Goal: Information Seeking & Learning: Understand process/instructions

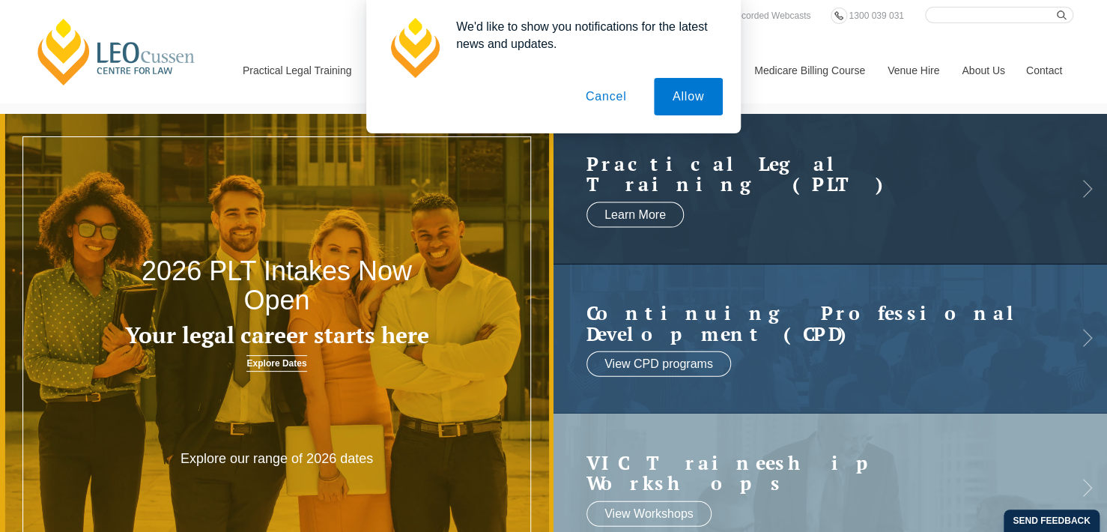
click at [612, 97] on button "Cancel" at bounding box center [606, 96] width 79 height 37
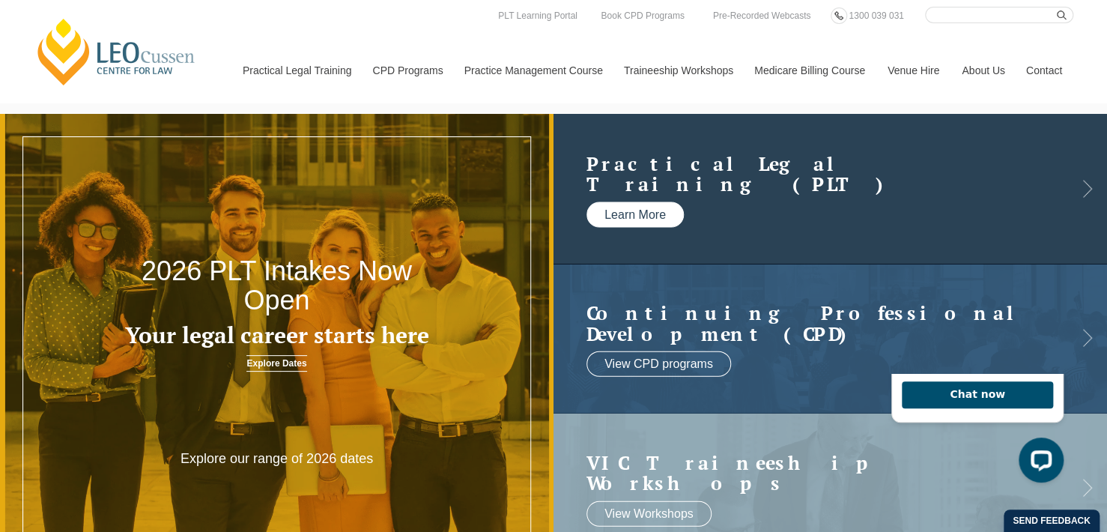
click at [620, 218] on link "Learn More" at bounding box center [634, 213] width 97 height 25
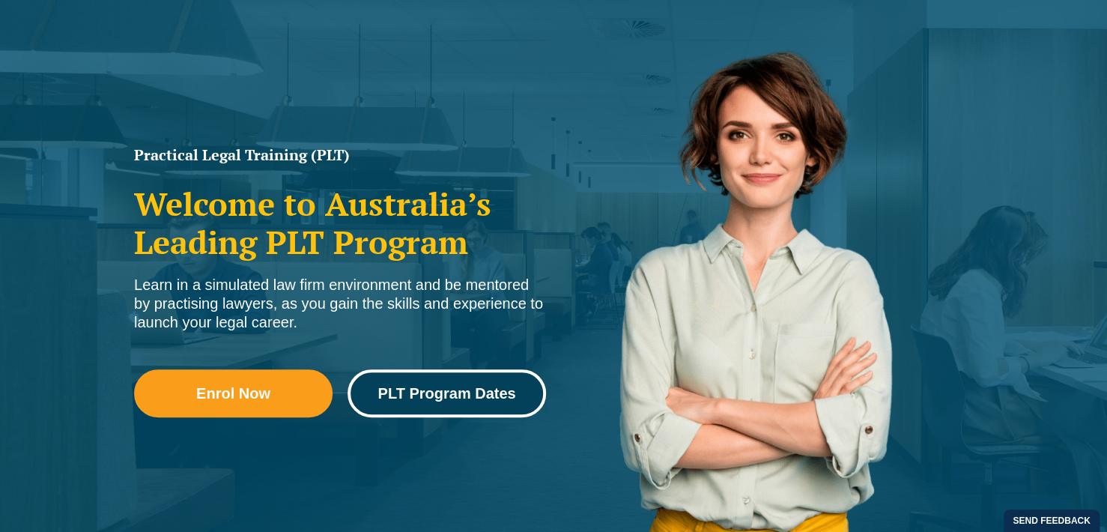
click at [466, 394] on span "PLT Program Dates" at bounding box center [446, 393] width 138 height 15
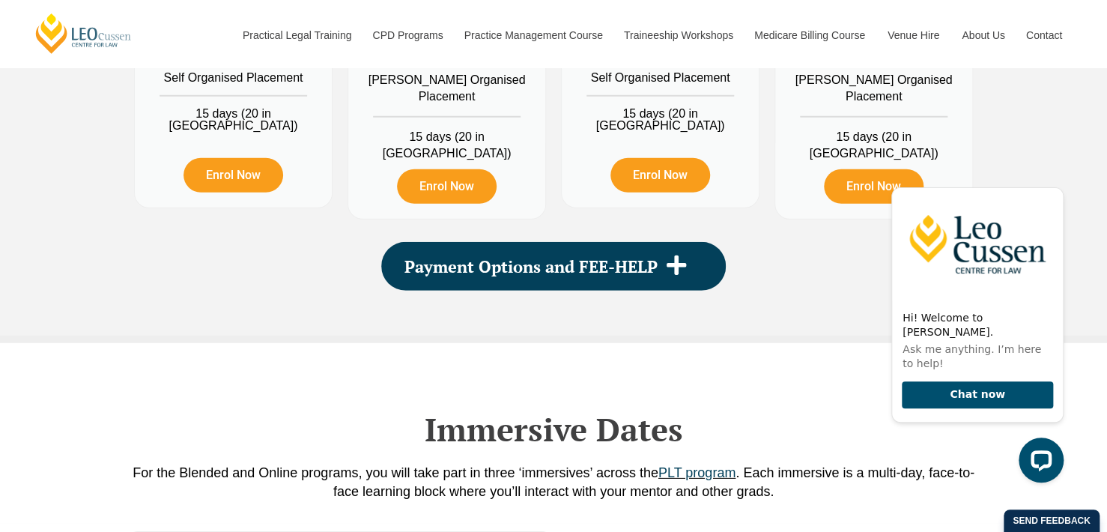
scroll to position [1963, 0]
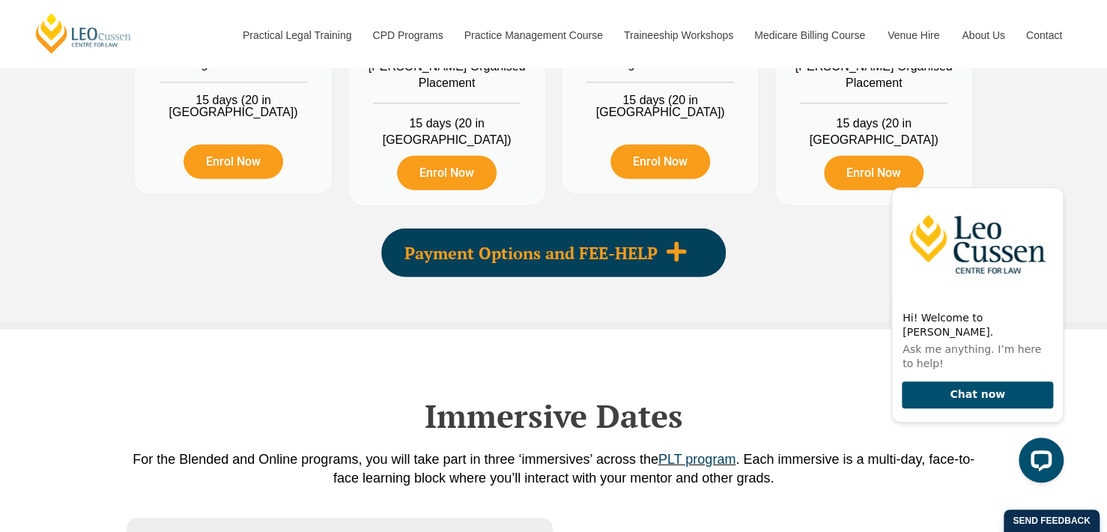
click at [518, 267] on div "Payment Options and FEE-HELP" at bounding box center [553, 252] width 345 height 49
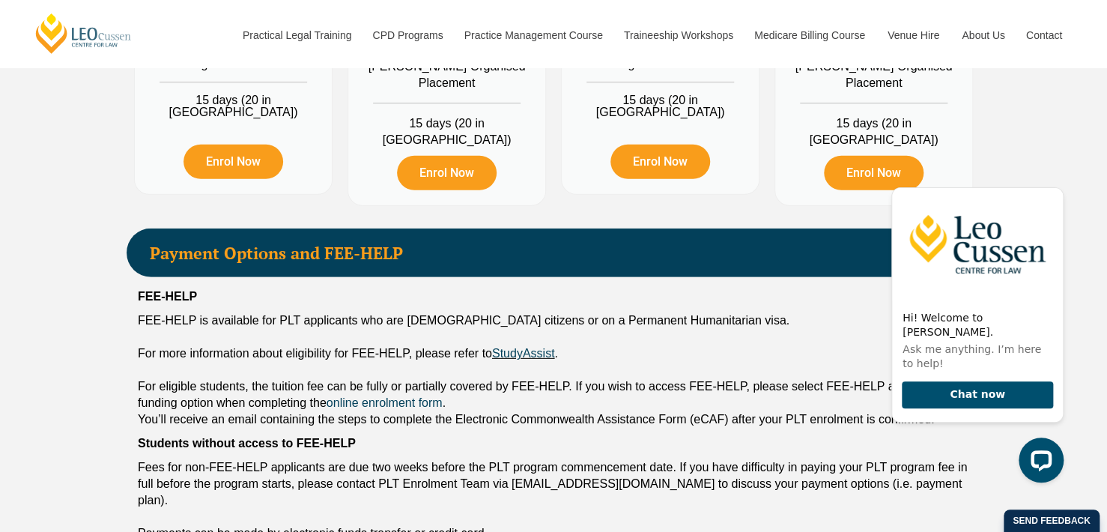
scroll to position [2113, 0]
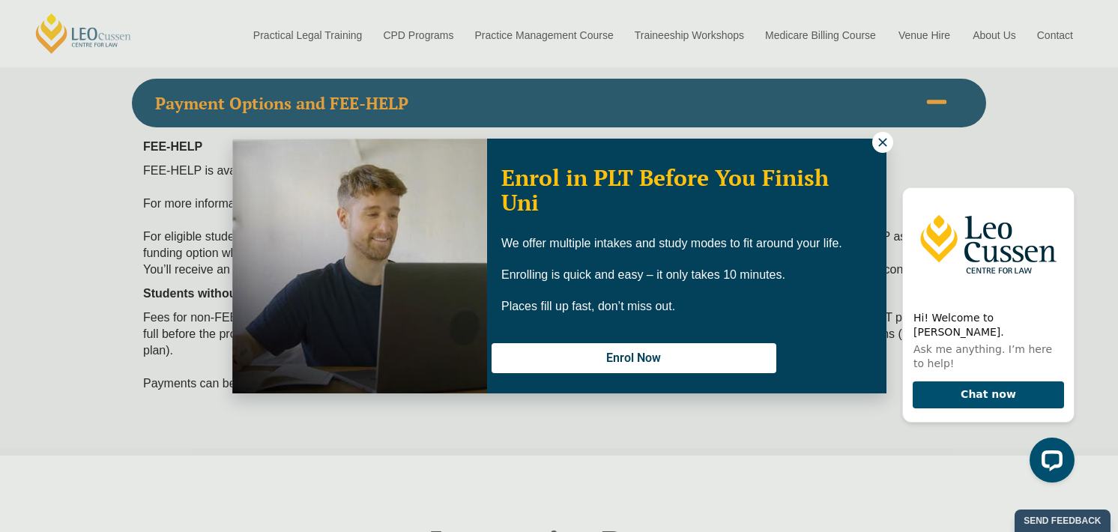
click at [881, 142] on icon at bounding box center [882, 142] width 8 height 8
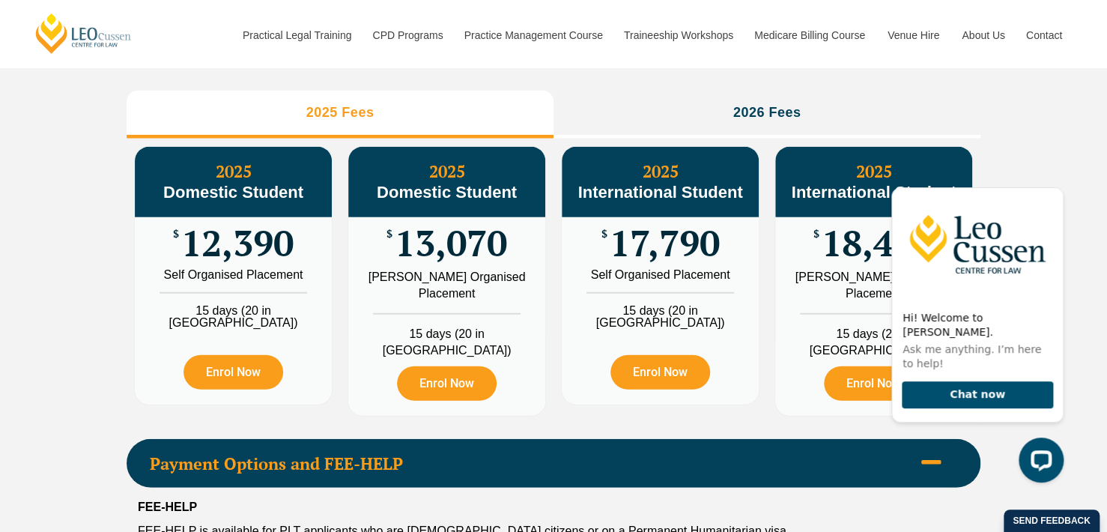
scroll to position [1664, 0]
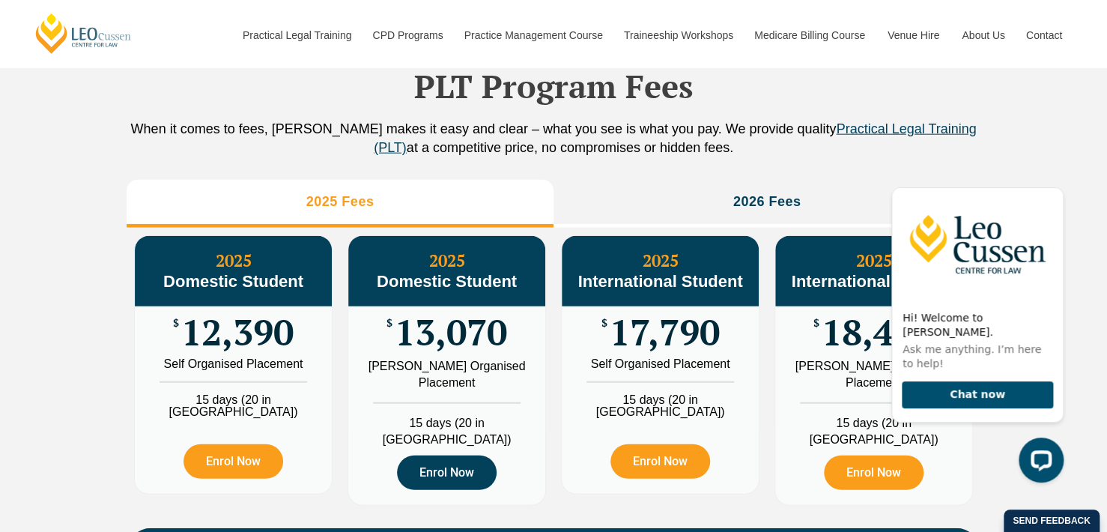
click at [464, 460] on link "Enrol Now" at bounding box center [447, 472] width 100 height 34
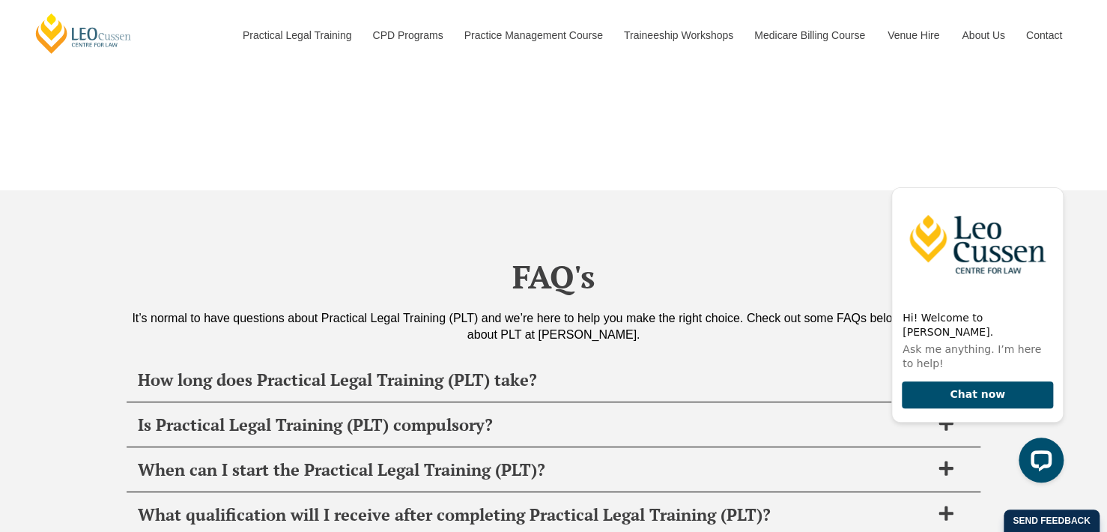
scroll to position [5708, 0]
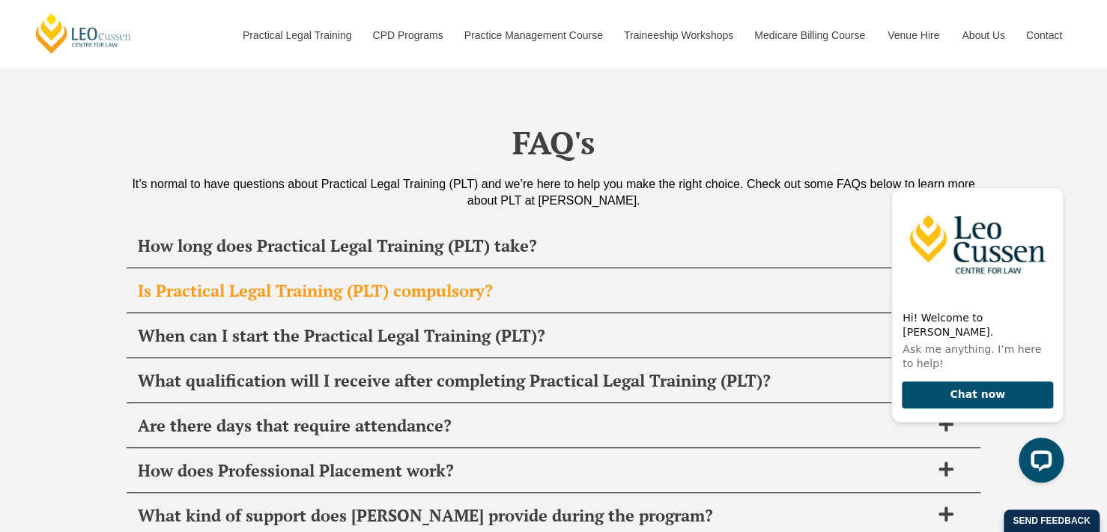
click at [401, 280] on span "Is Practical Legal Training (PLT) compulsory?" at bounding box center [534, 290] width 792 height 21
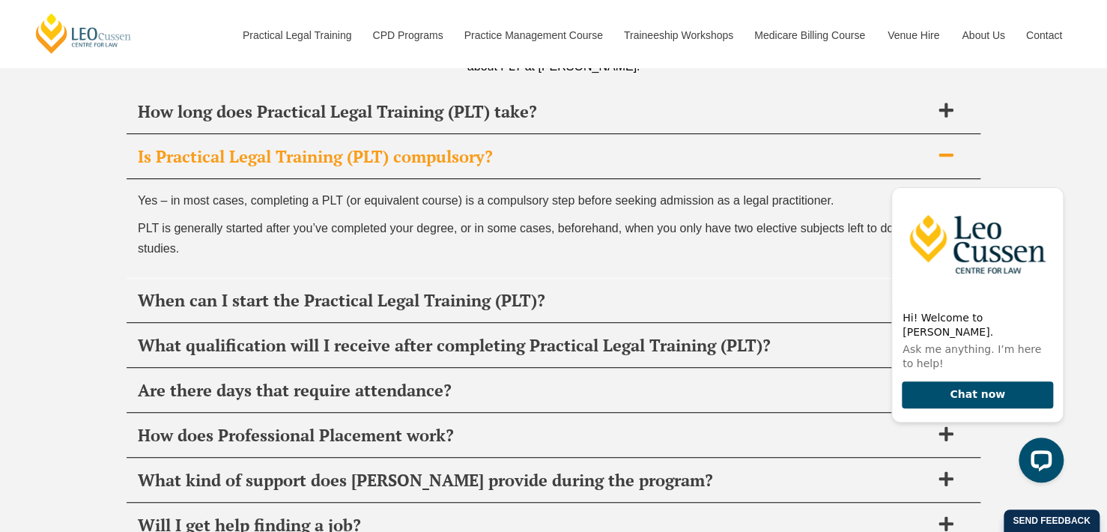
scroll to position [5858, 0]
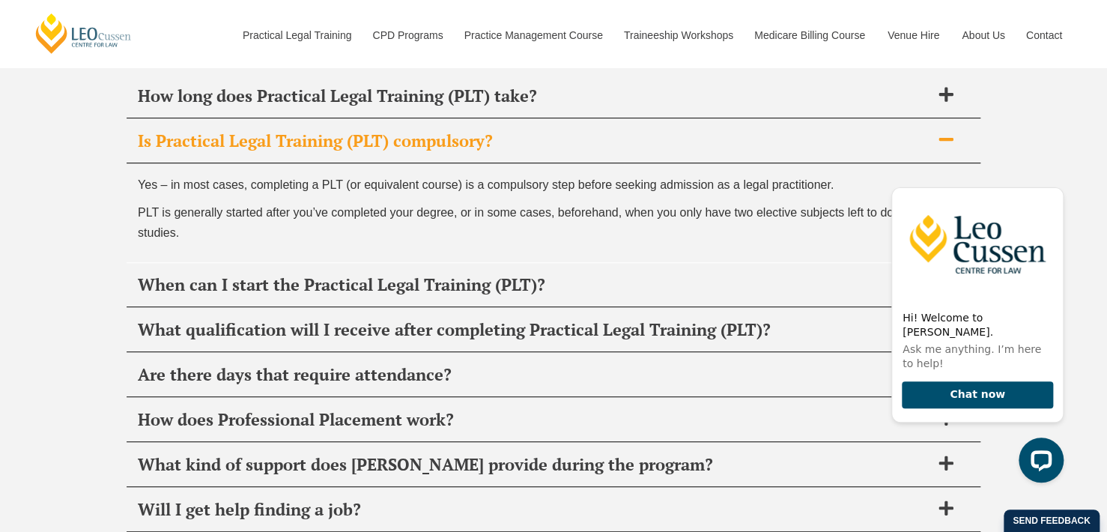
click at [527, 132] on div "Is Practical Legal Training (PLT) compulsory?" at bounding box center [554, 141] width 854 height 44
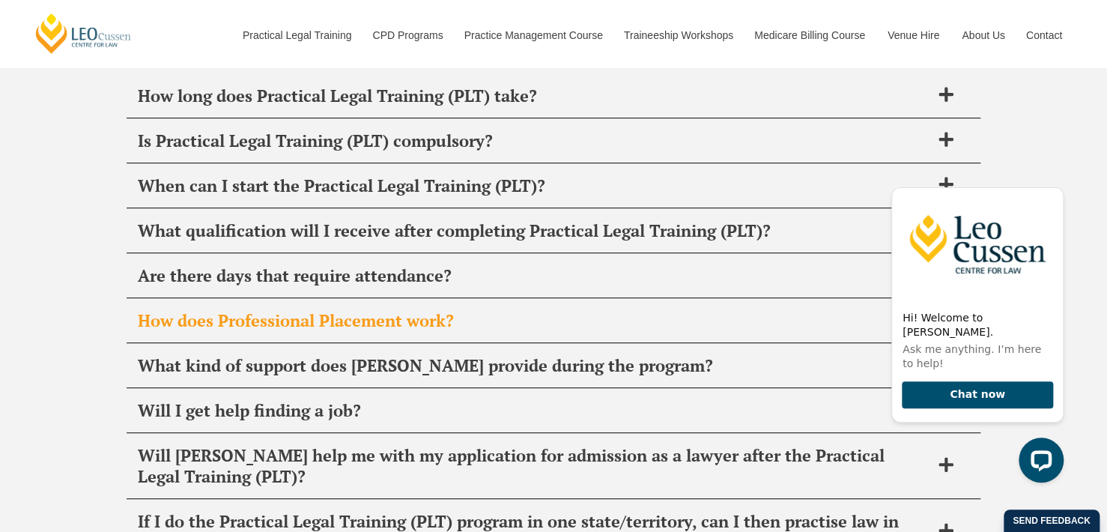
click at [396, 310] on span "How does Professional Placement work?" at bounding box center [534, 320] width 792 height 21
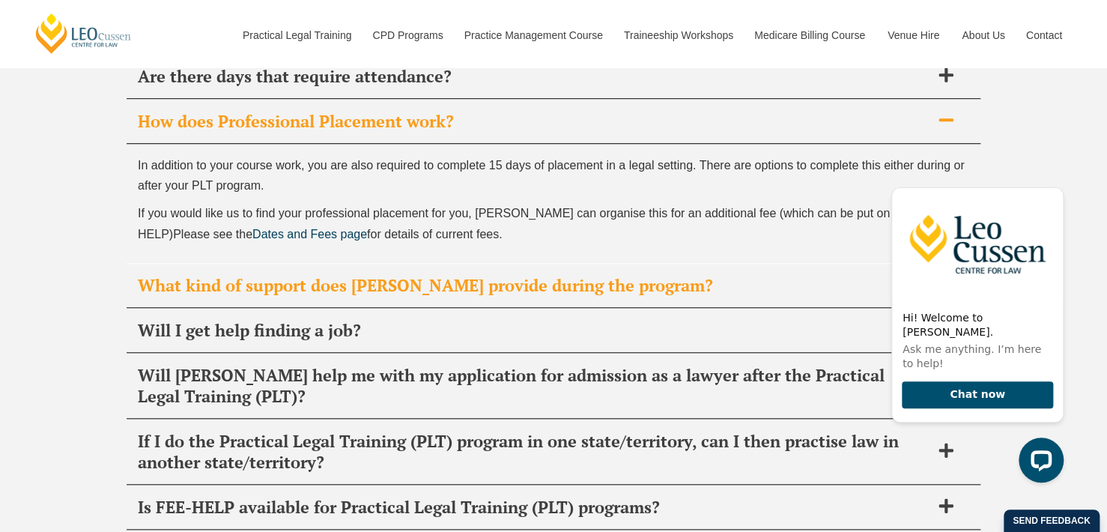
scroll to position [6083, 0]
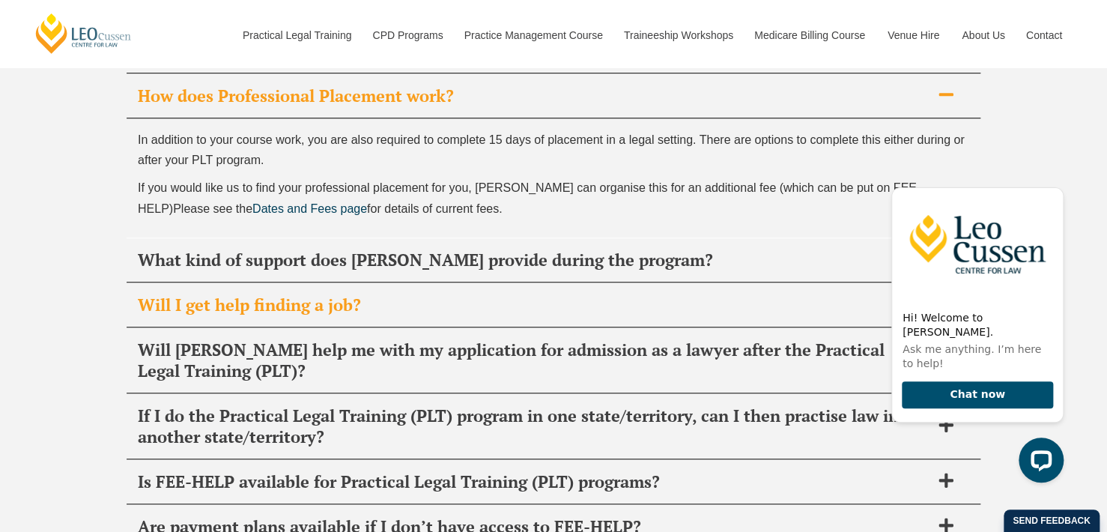
click at [400, 294] on span "Will I get help finding a job?" at bounding box center [534, 304] width 792 height 21
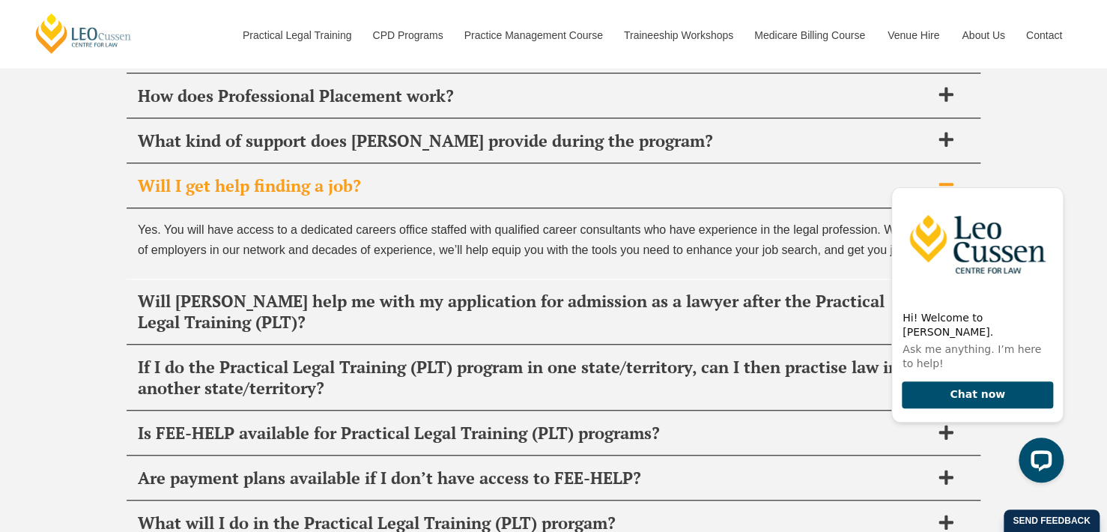
click at [452, 175] on div "Will I get help finding a job?" at bounding box center [554, 186] width 854 height 44
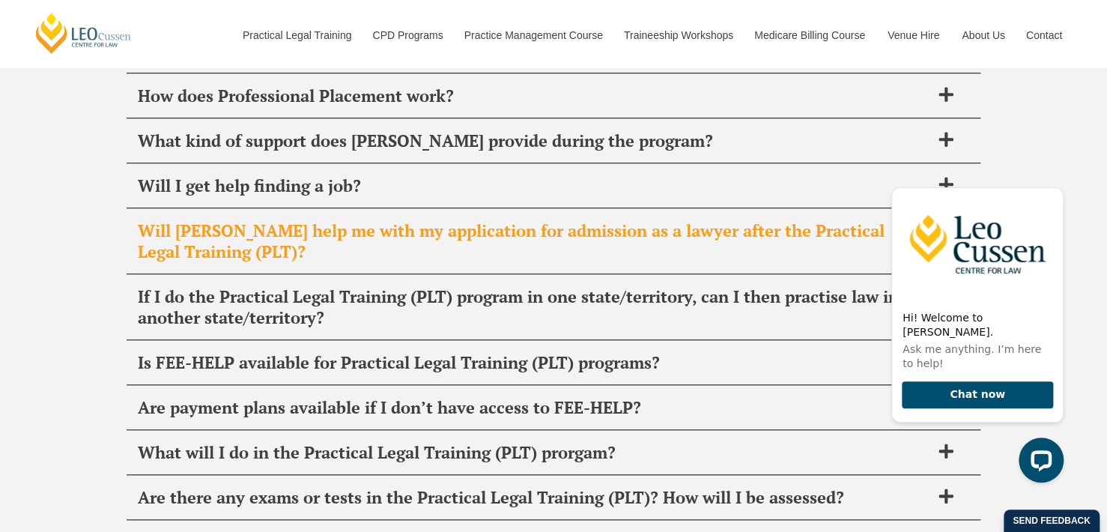
scroll to position [6158, 0]
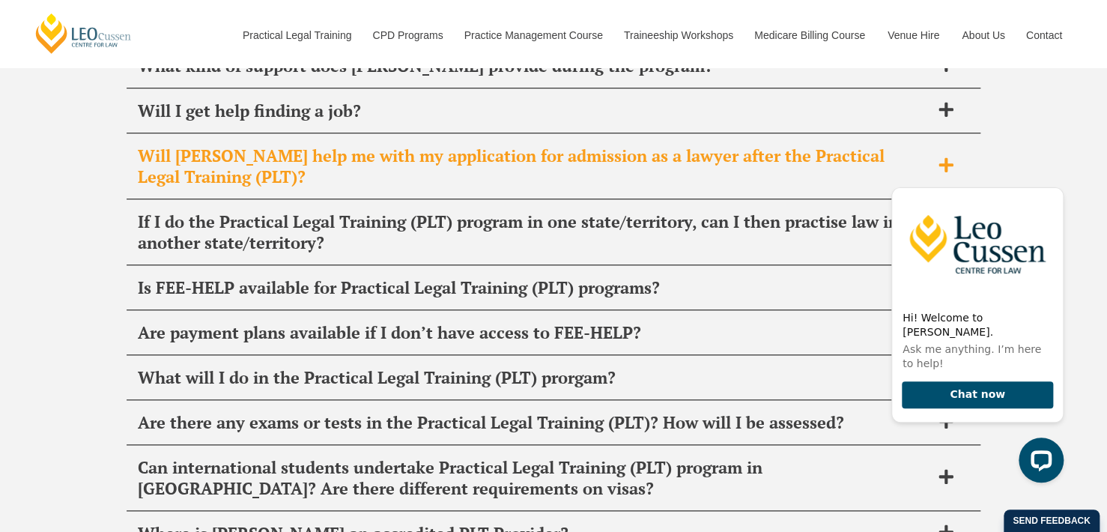
click at [446, 149] on span "Will Leo Cussen help me with my application for admission as a lawyer after the…" at bounding box center [534, 166] width 792 height 42
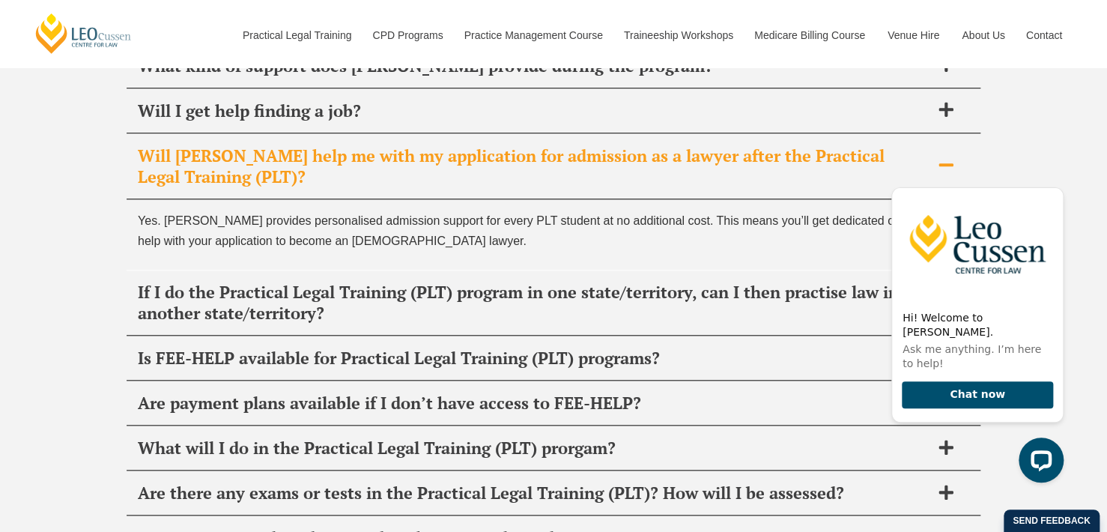
click at [446, 154] on span "Will Leo Cussen help me with my application for admission as a lawyer after the…" at bounding box center [534, 166] width 792 height 42
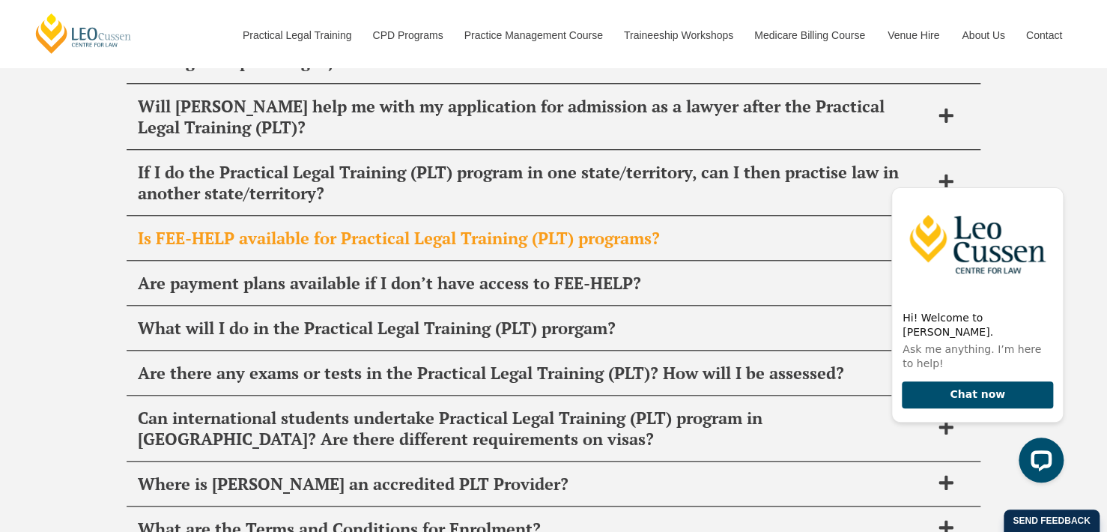
scroll to position [6232, 0]
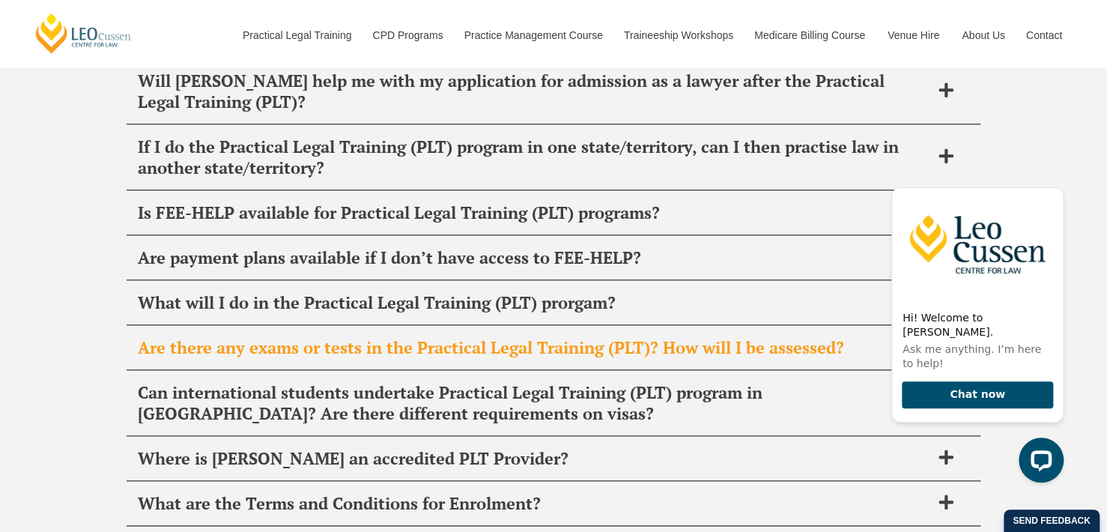
click at [449, 330] on div "Are there any exams or tests in the Practical Legal Training (PLT)? How will I …" at bounding box center [554, 348] width 854 height 44
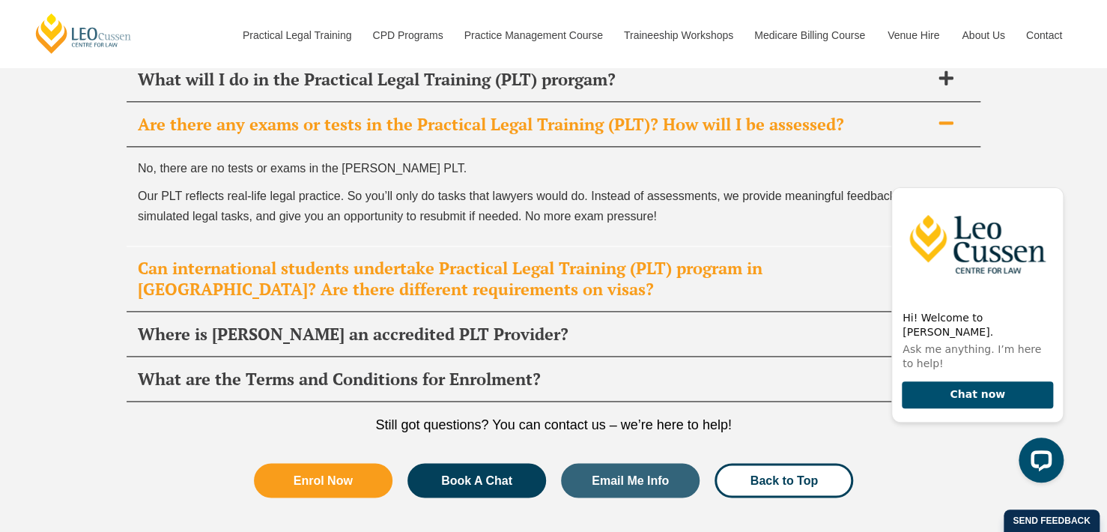
scroll to position [6457, 0]
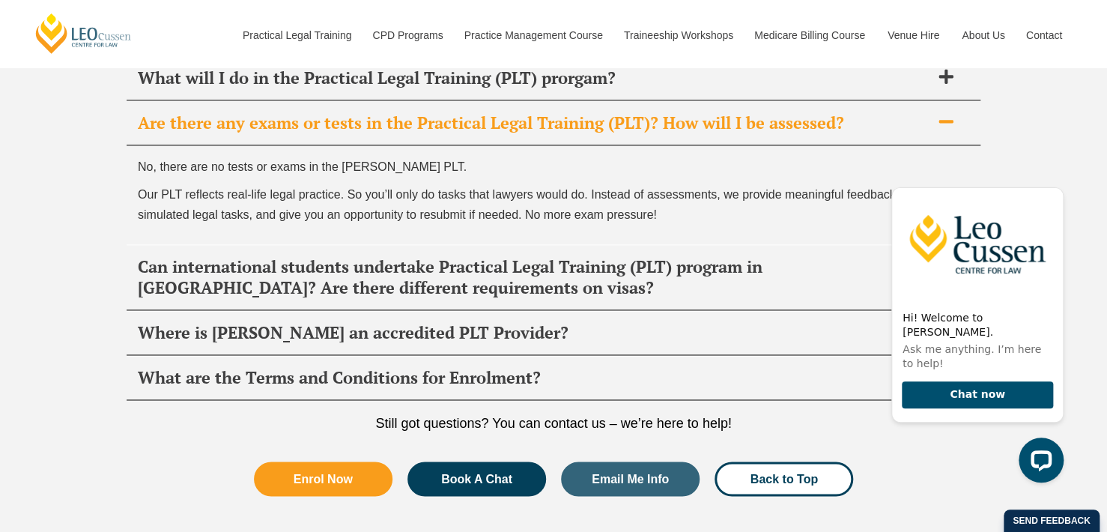
click at [422, 112] on span "Are there any exams or tests in the Practical Legal Training (PLT)? How will I …" at bounding box center [534, 122] width 792 height 21
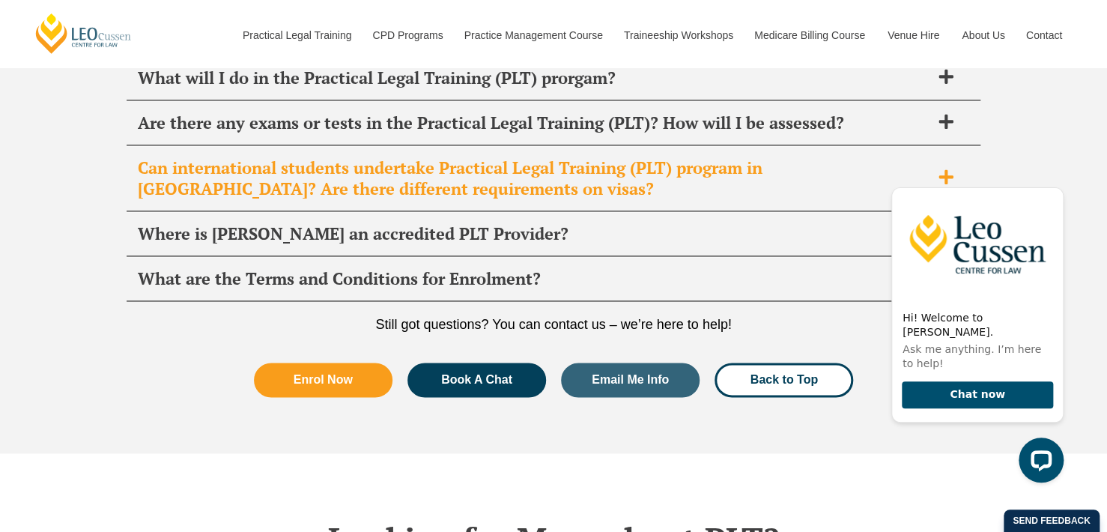
click at [440, 175] on div "Can international students undertake Practical Legal Training (PLT) program in …" at bounding box center [554, 178] width 854 height 65
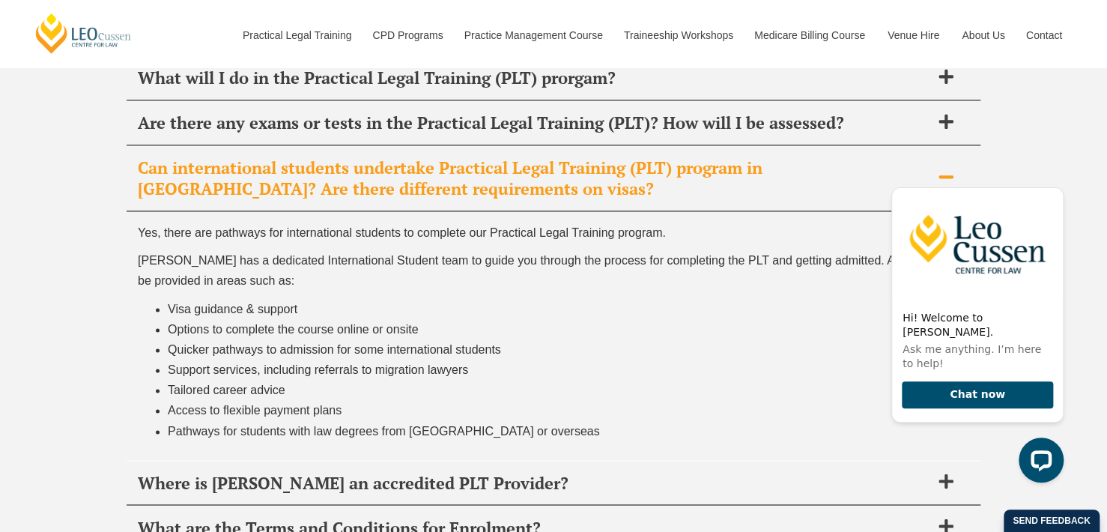
click at [440, 175] on div "Can international students undertake Practical Legal Training (PLT) program in …" at bounding box center [554, 178] width 854 height 65
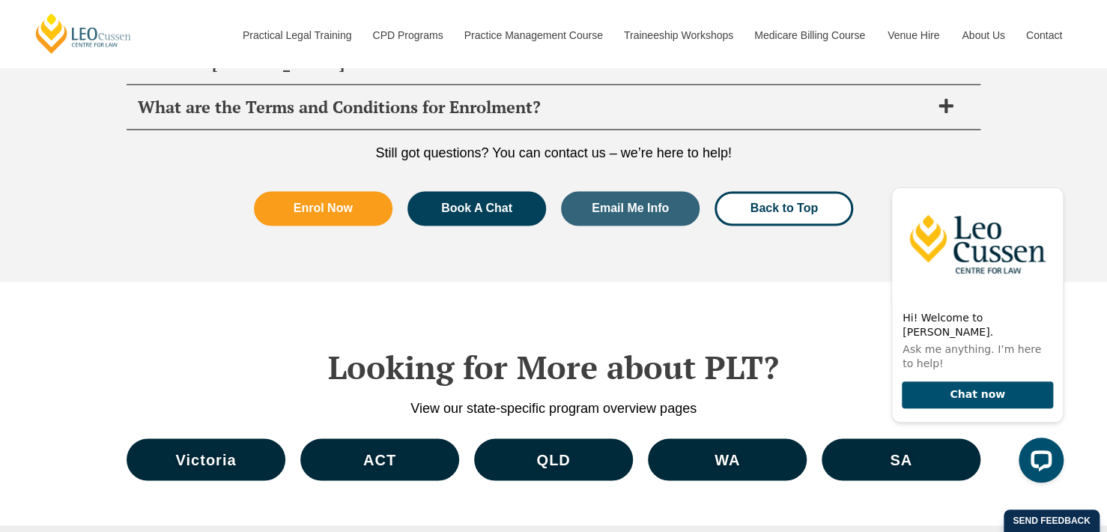
scroll to position [6832, 0]
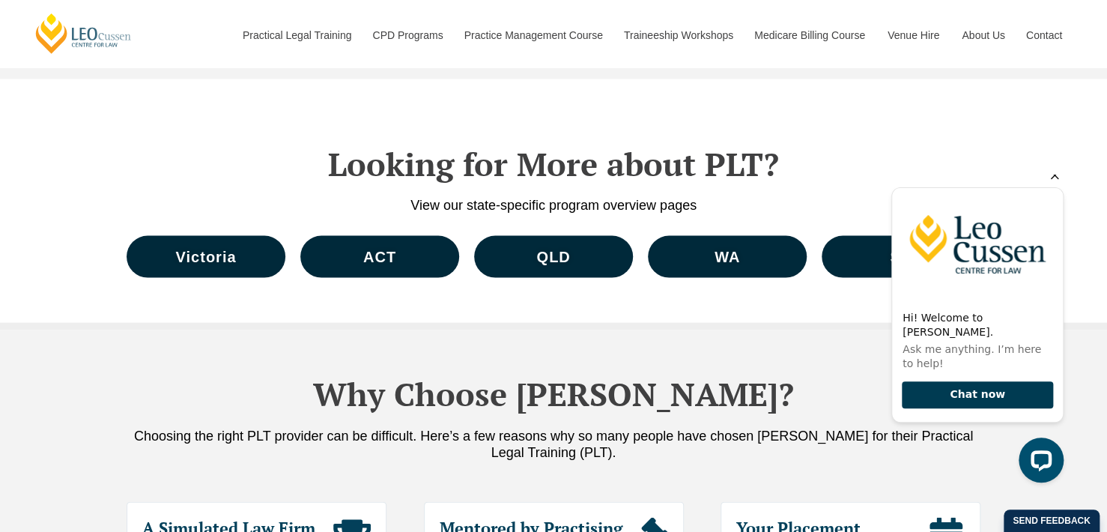
click at [1007, 401] on button "Chat now" at bounding box center [977, 395] width 151 height 28
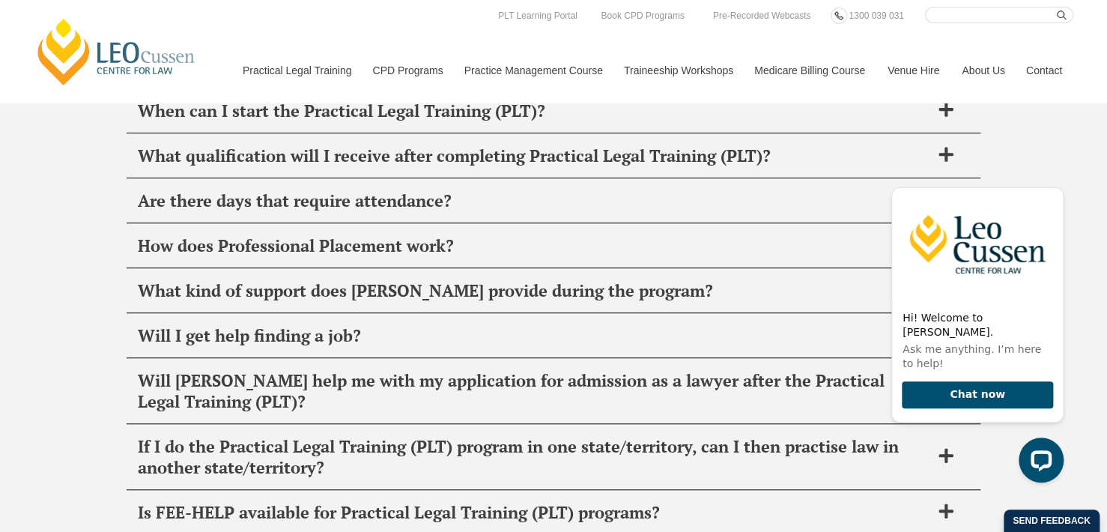
click at [1017, 127] on div "FAQ's It’s normal to have questions about Practical Legal Training (PLT) and we…" at bounding box center [553, 404] width 1107 height 1146
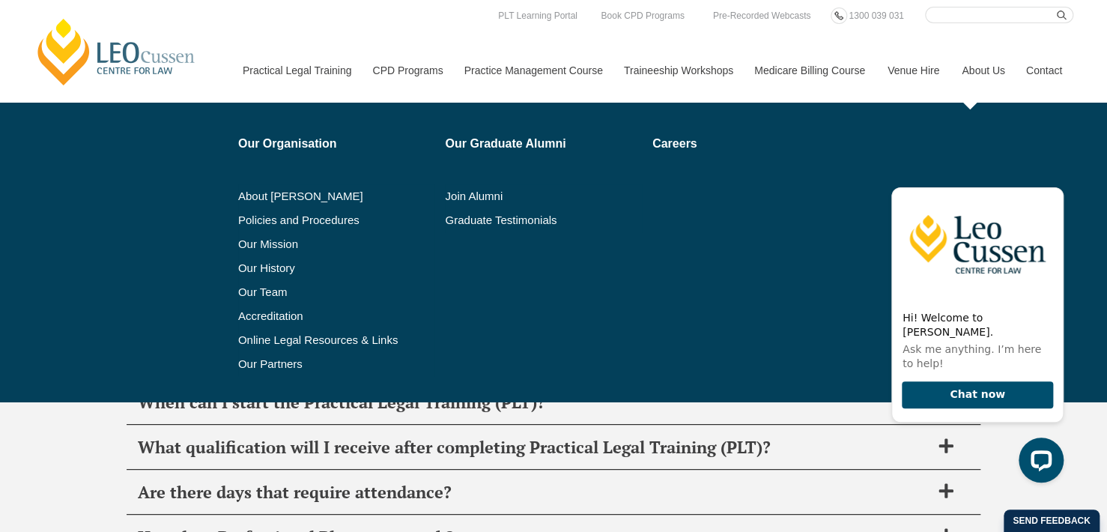
scroll to position [5633, 0]
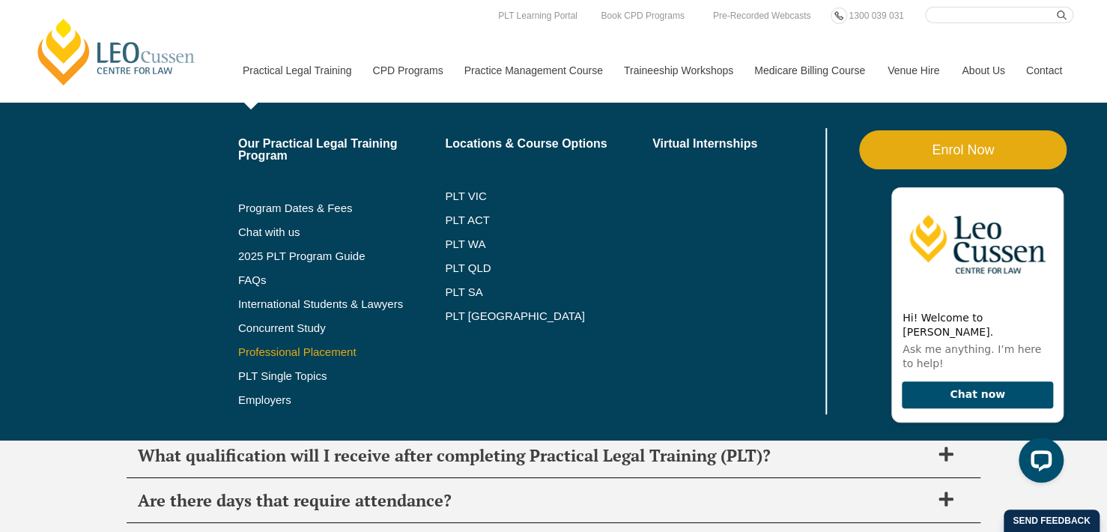
click at [330, 353] on link "Professional Placement" at bounding box center [341, 352] width 207 height 12
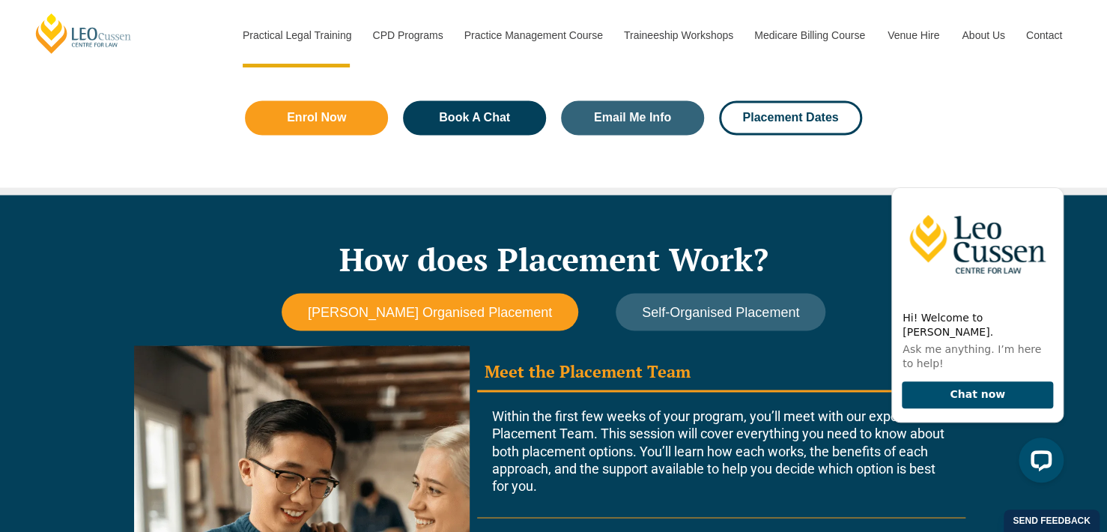
scroll to position [1273, 0]
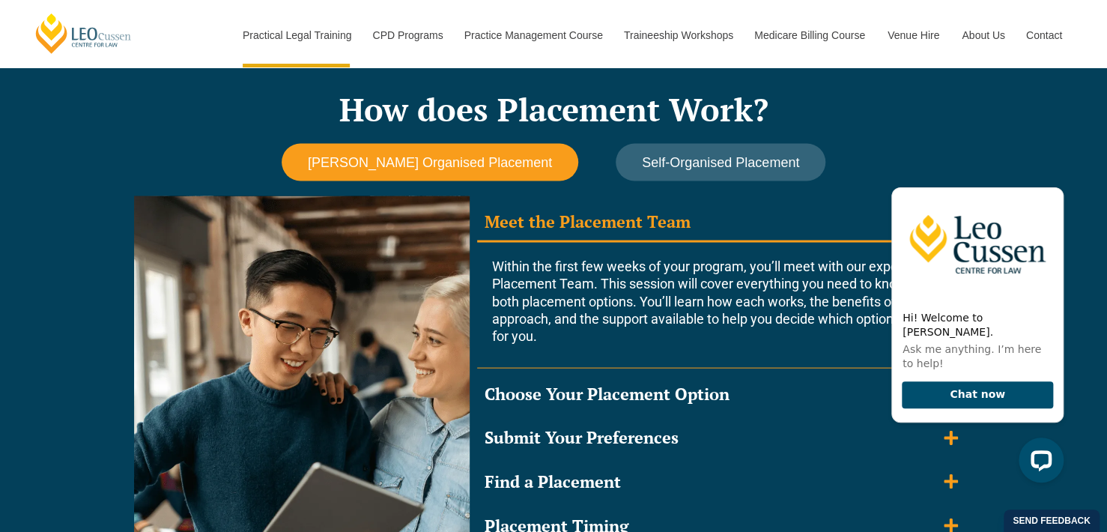
click at [696, 139] on div "How does Placement Work? [PERSON_NAME] Organised Placement Self-Organised Place…" at bounding box center [554, 377] width 854 height 664
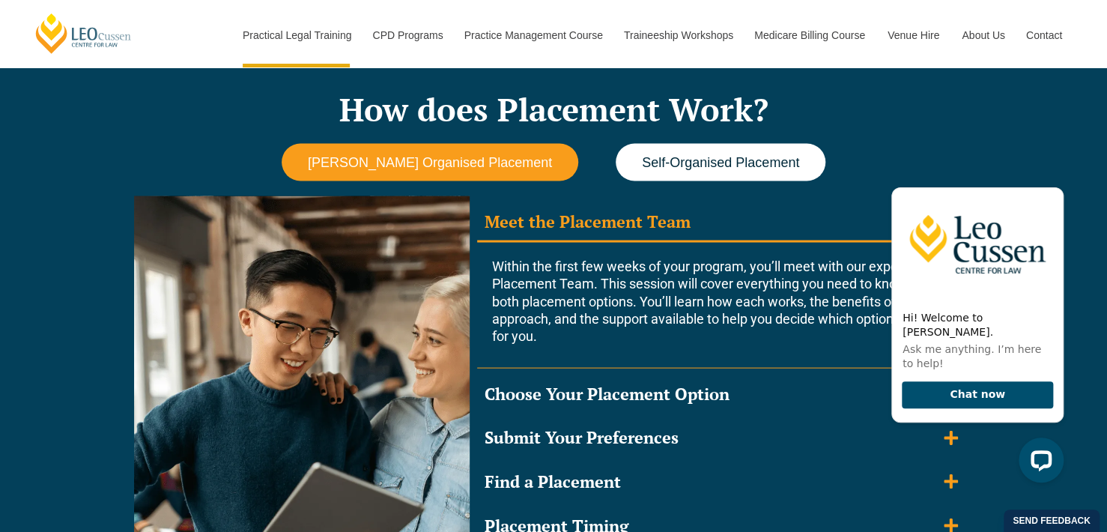
click at [704, 161] on span "Self-Organised Placement" at bounding box center [720, 162] width 157 height 16
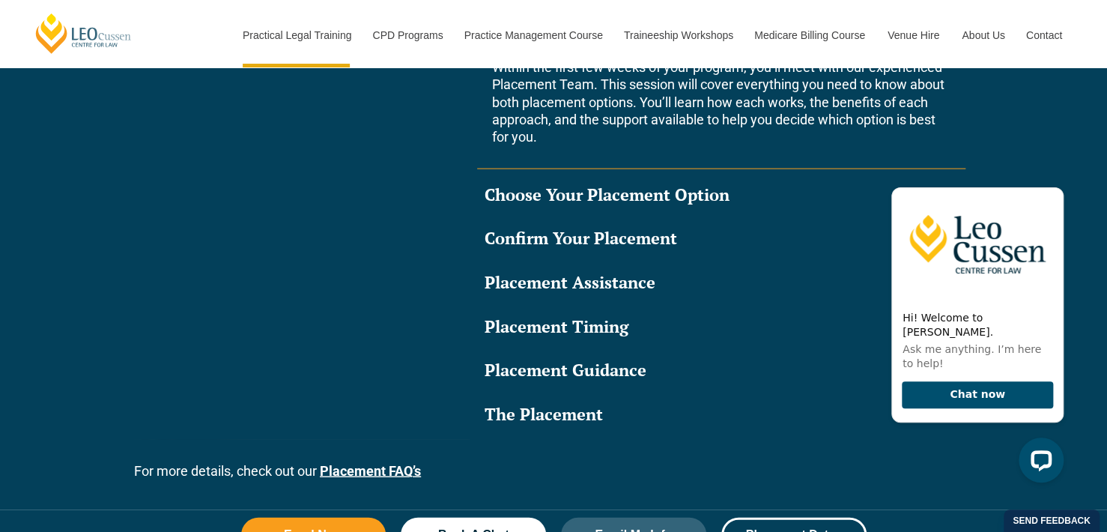
scroll to position [1498, 0]
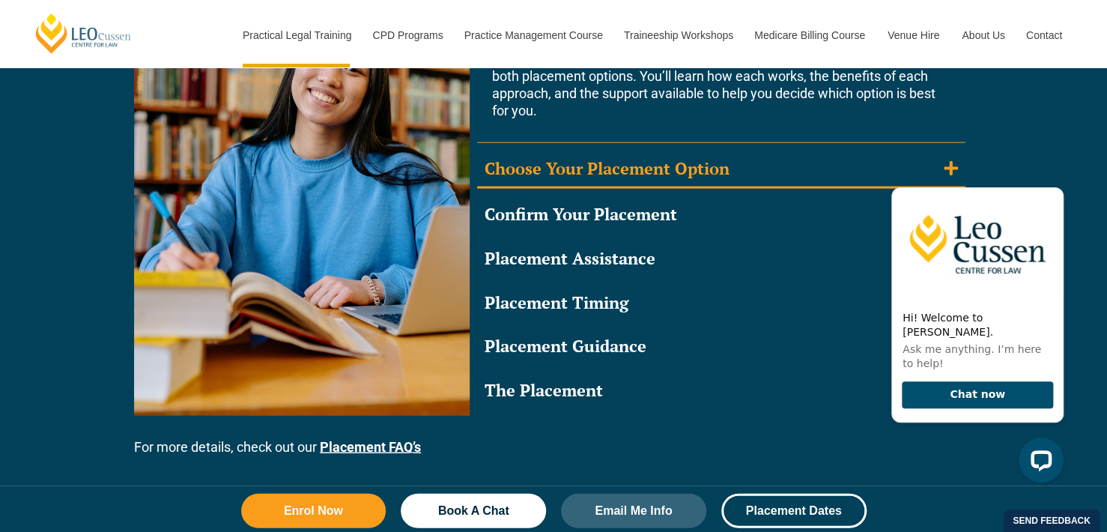
click at [745, 183] on summary "Choose Your Placement Option" at bounding box center [721, 170] width 488 height 39
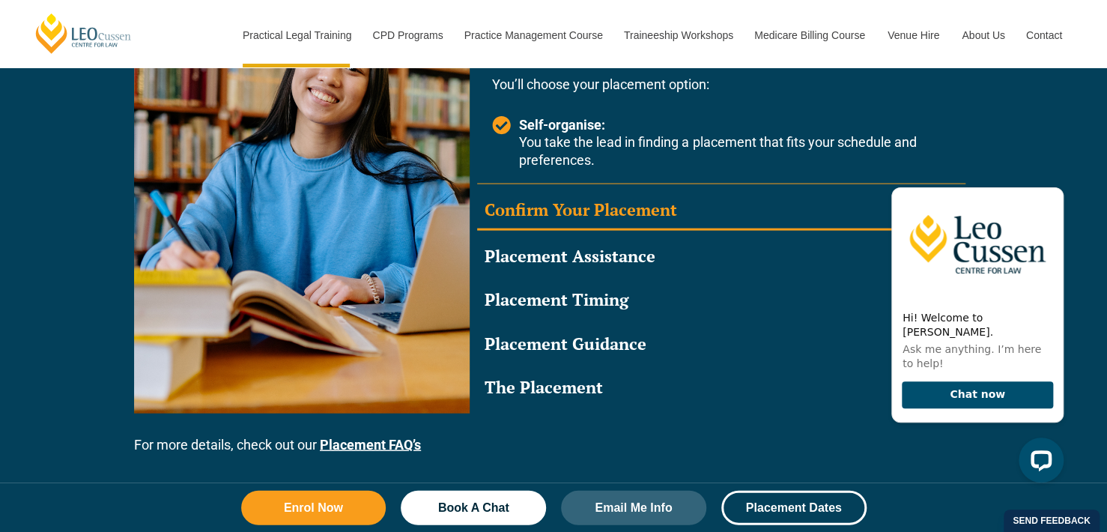
click at [730, 207] on summary "Confirm Your Placement" at bounding box center [721, 211] width 488 height 39
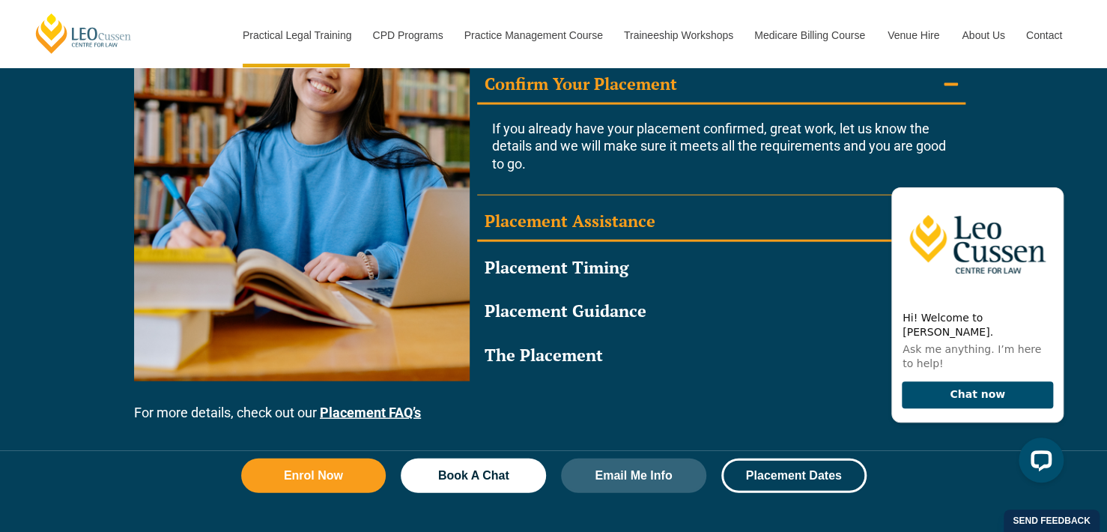
click at [736, 210] on summary "Placement Assistance" at bounding box center [721, 222] width 488 height 39
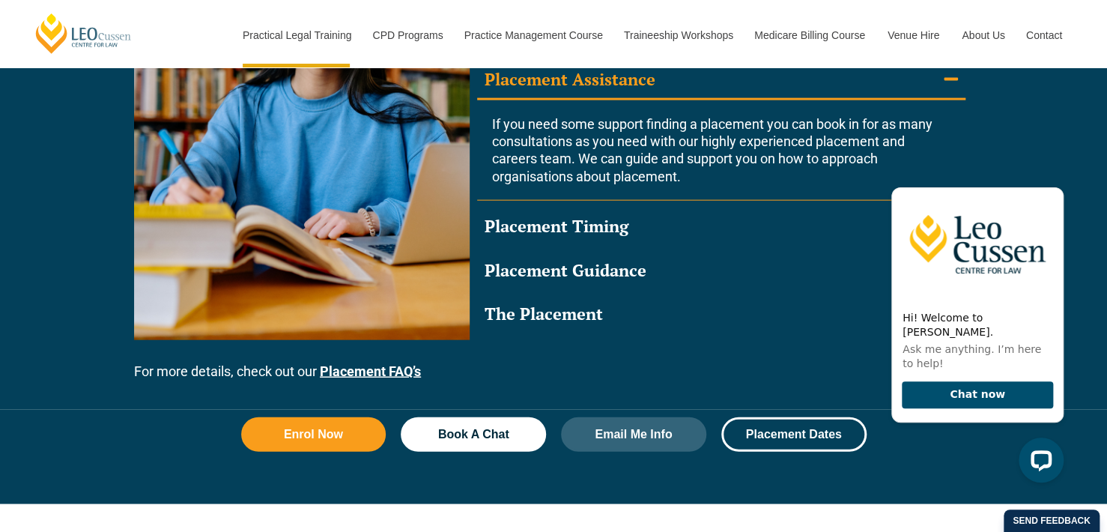
scroll to position [1573, 0]
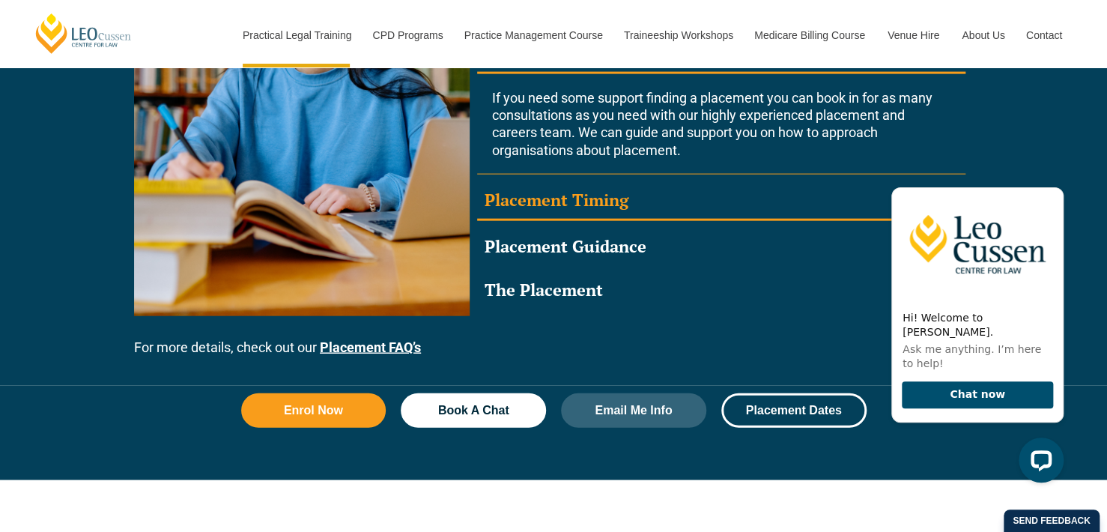
click at [688, 208] on summary "Placement Timing" at bounding box center [721, 201] width 488 height 39
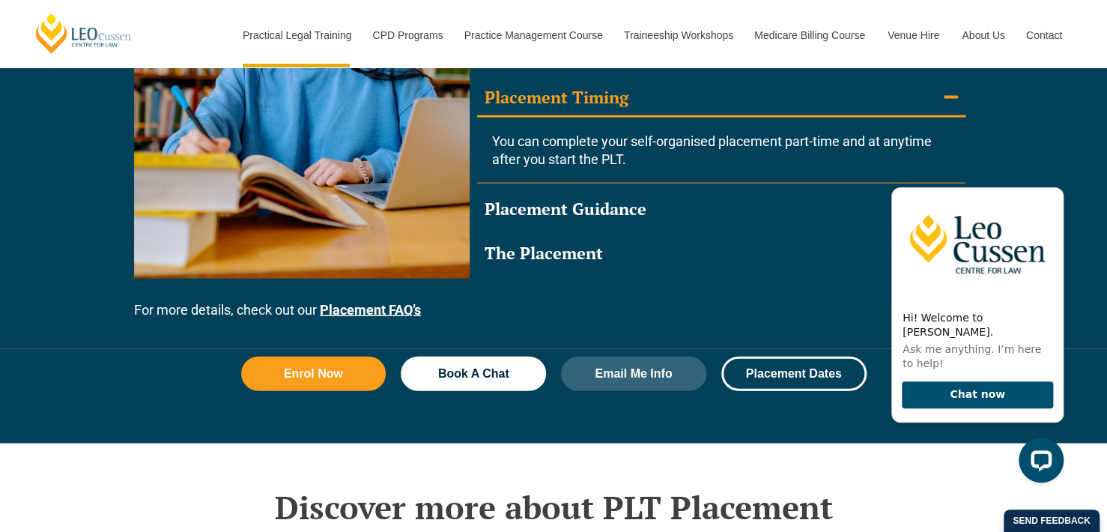
click at [689, 208] on summary "Placement Guidance" at bounding box center [721, 209] width 488 height 37
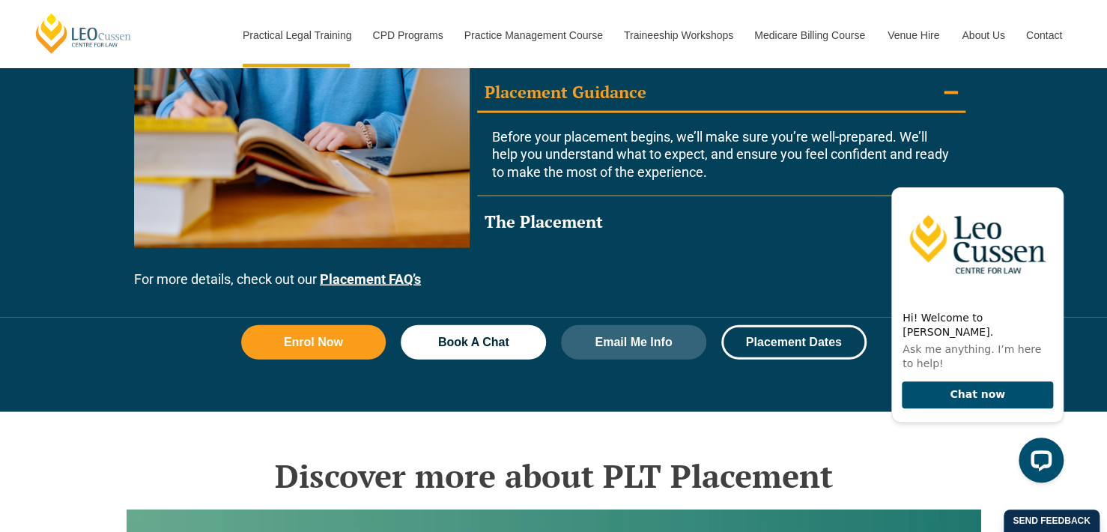
scroll to position [1648, 0]
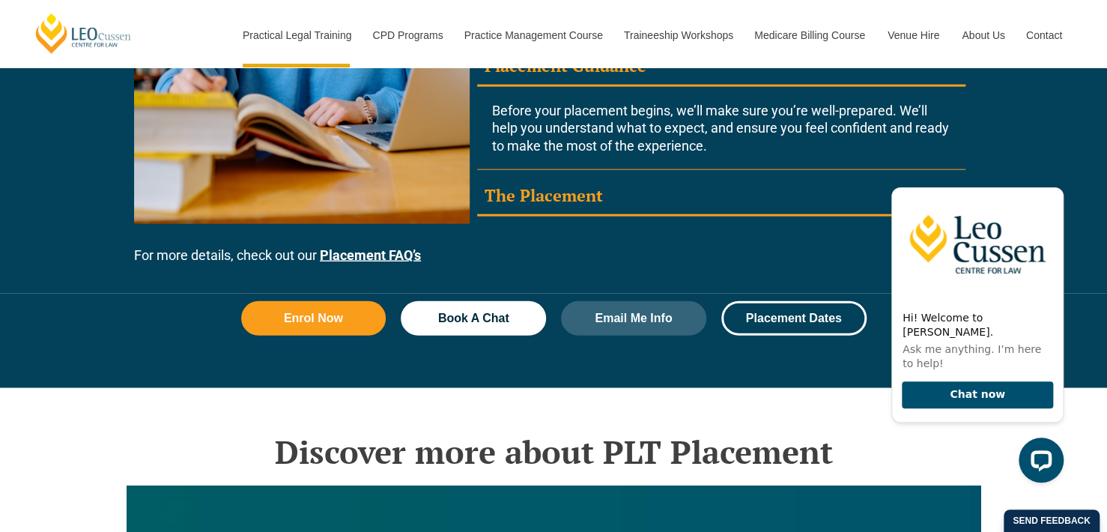
click at [698, 211] on summary "The Placement" at bounding box center [721, 197] width 488 height 39
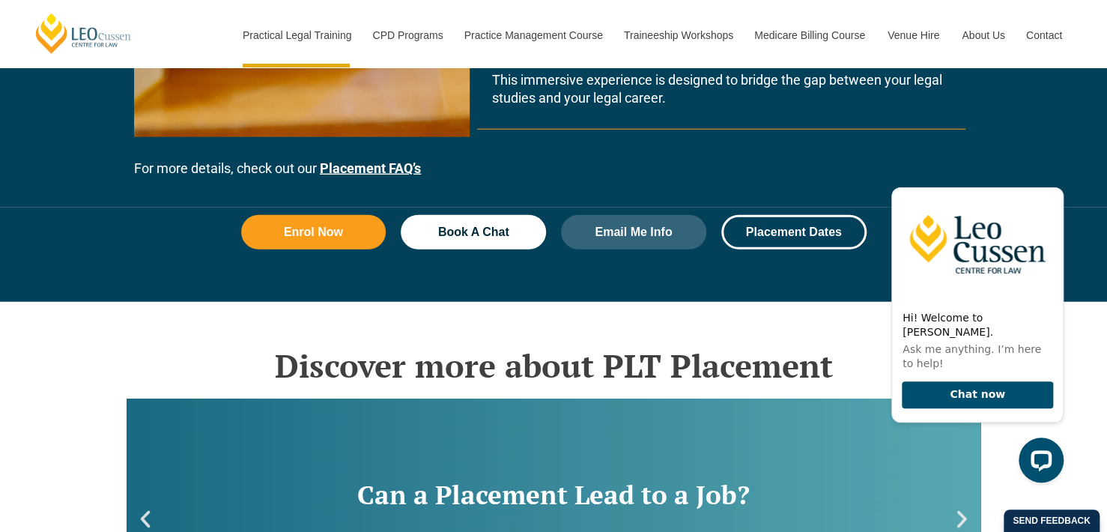
scroll to position [1947, 0]
